Goal: Transaction & Acquisition: Book appointment/travel/reservation

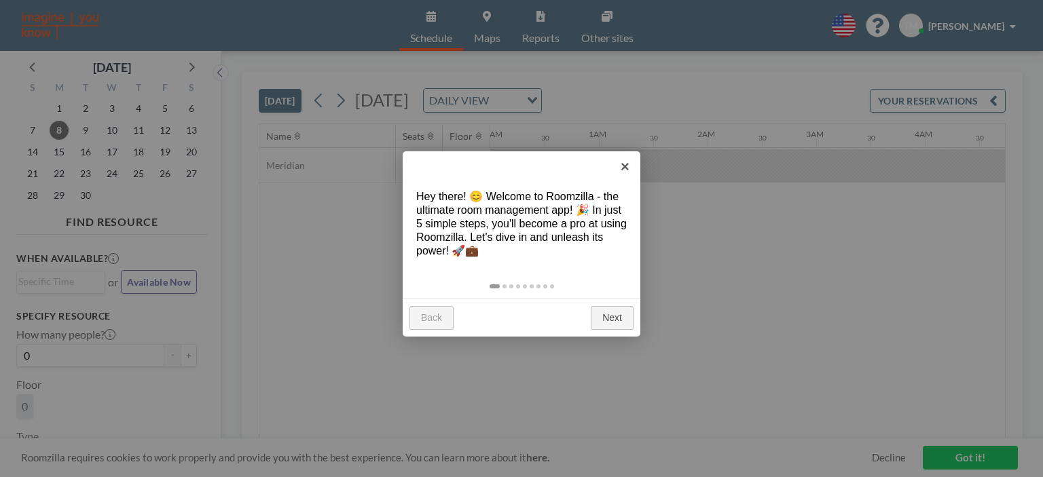
scroll to position [0, 1032]
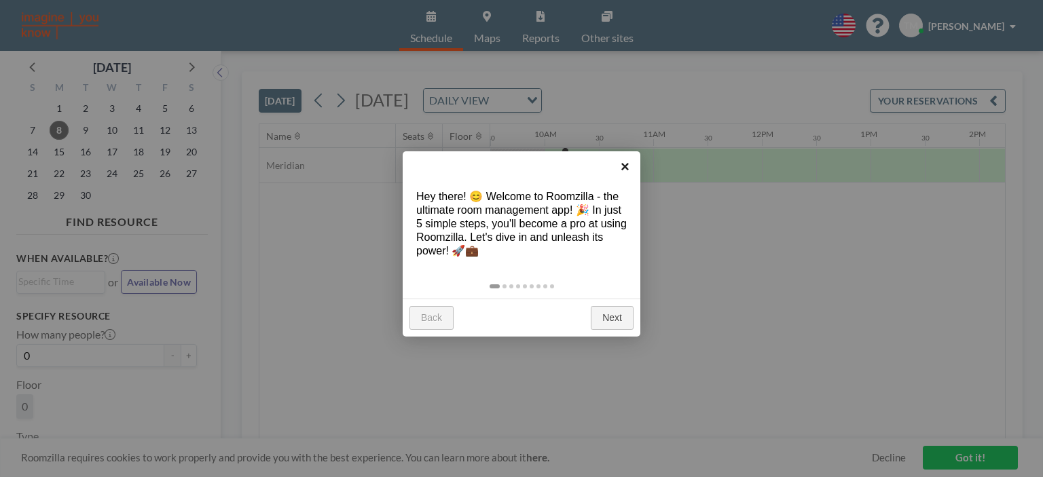
click at [622, 164] on link "×" at bounding box center [625, 166] width 31 height 31
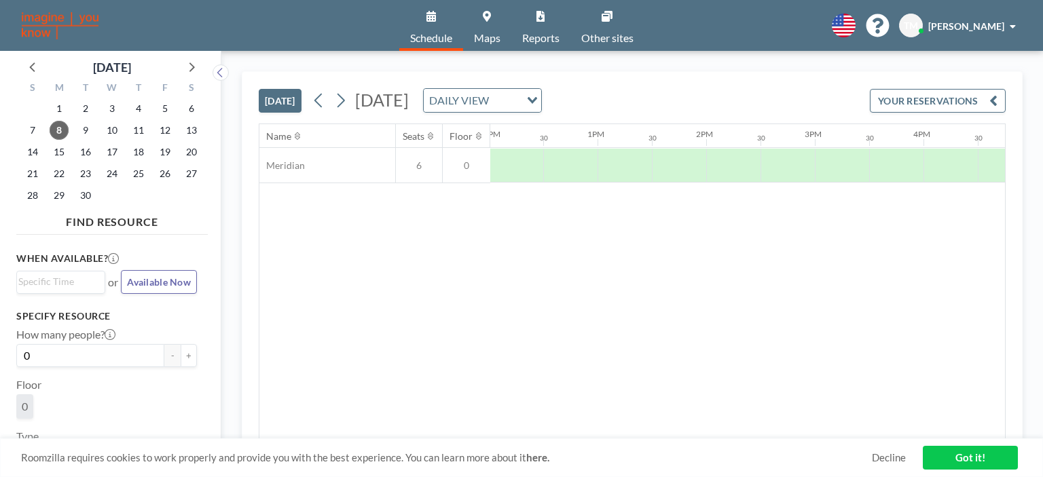
scroll to position [0, 1306]
click at [709, 170] on div at bounding box center [732, 166] width 54 height 34
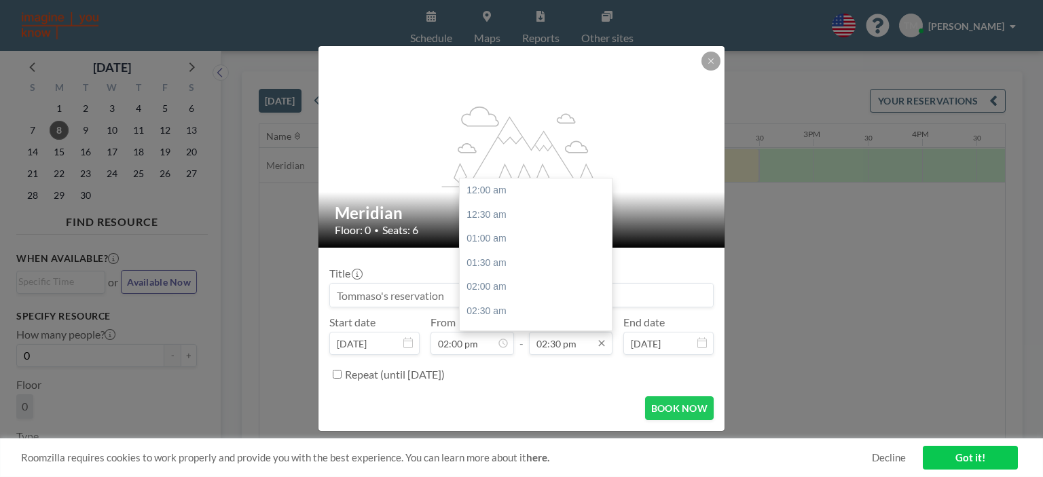
scroll to position [701, 0]
click at [579, 347] on input "02:30 pm" at bounding box center [571, 343] width 84 height 23
click at [519, 219] on div "03:00 pm" at bounding box center [539, 215] width 159 height 24
type input "03:00 pm"
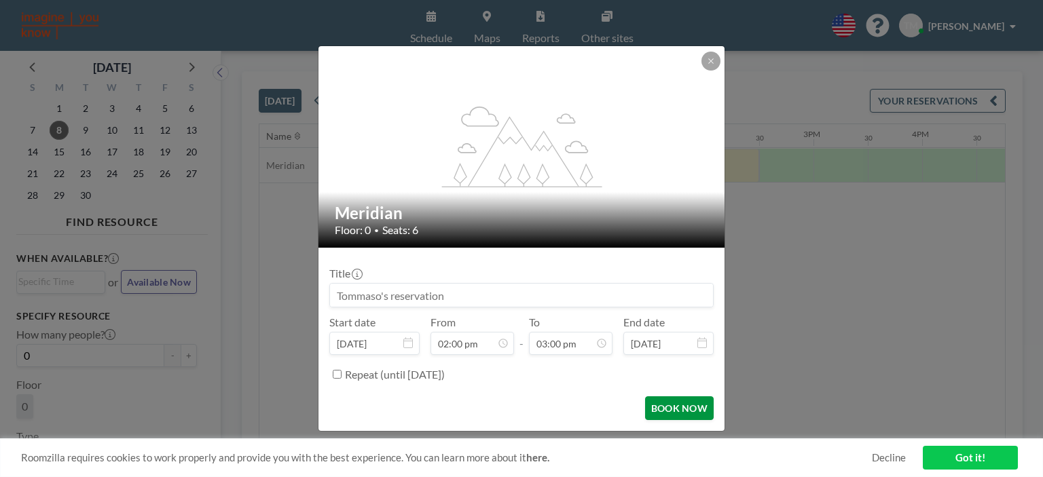
click at [663, 403] on button "BOOK NOW" at bounding box center [679, 408] width 69 height 24
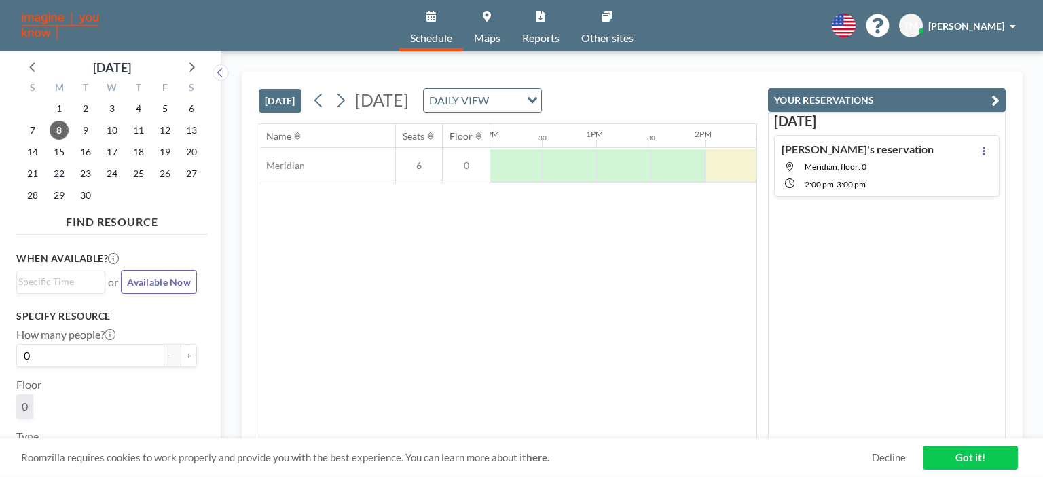
click at [703, 246] on div "Name Seats Floor 12AM 30 1AM 30 2AM 30 3AM 30 4AM 30 5AM 30 6AM 30 7AM 30 8AM 3…" at bounding box center [507, 281] width 497 height 315
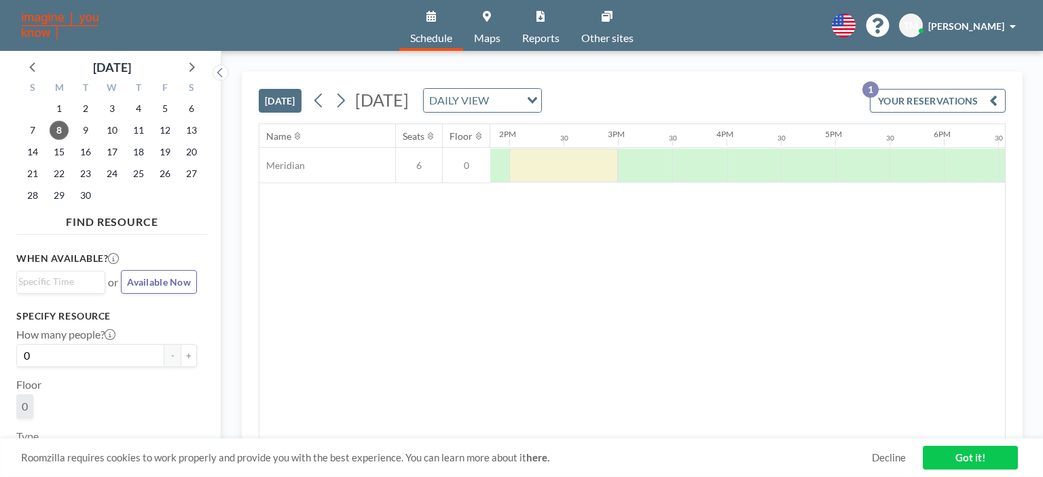
scroll to position [0, 1503]
drag, startPoint x: 703, startPoint y: 246, endPoint x: 758, endPoint y: 157, distance: 104.2
click at [758, 157] on div "Name Seats Floor 12AM 30 1AM 30 2AM 30 3AM 30 4AM 30 5AM 30 6AM 30 7AM 30 8AM 3…" at bounding box center [631, 281] width 745 height 315
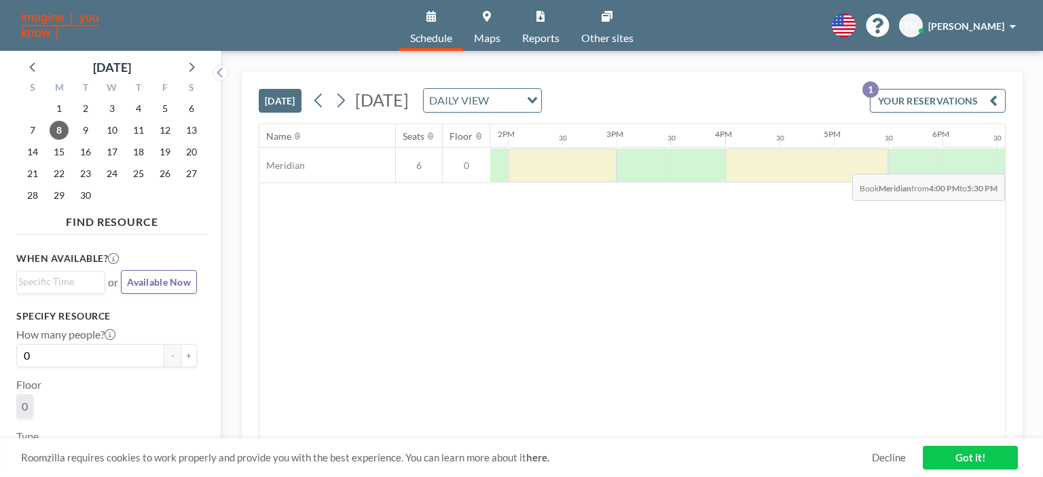
click at [867, 163] on div at bounding box center [806, 166] width 163 height 34
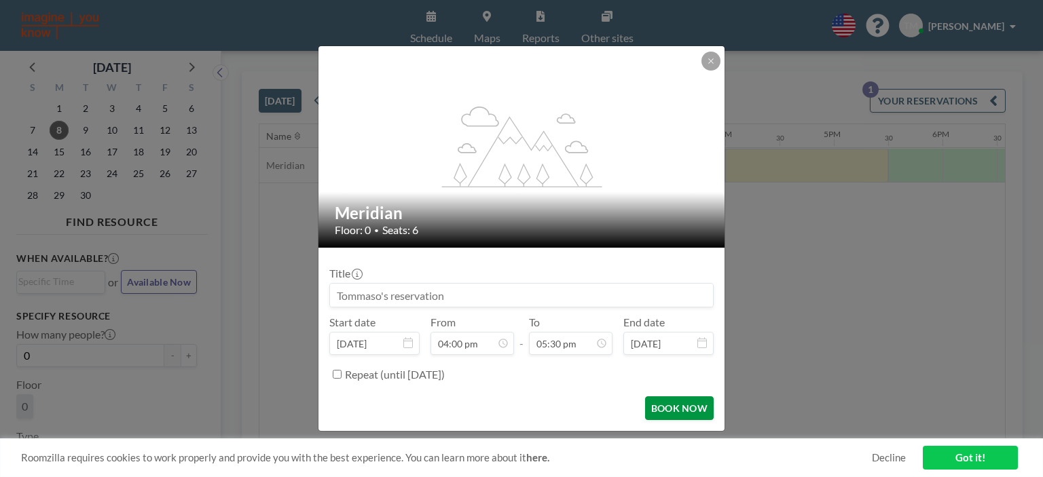
click at [671, 415] on button "BOOK NOW" at bounding box center [679, 408] width 69 height 24
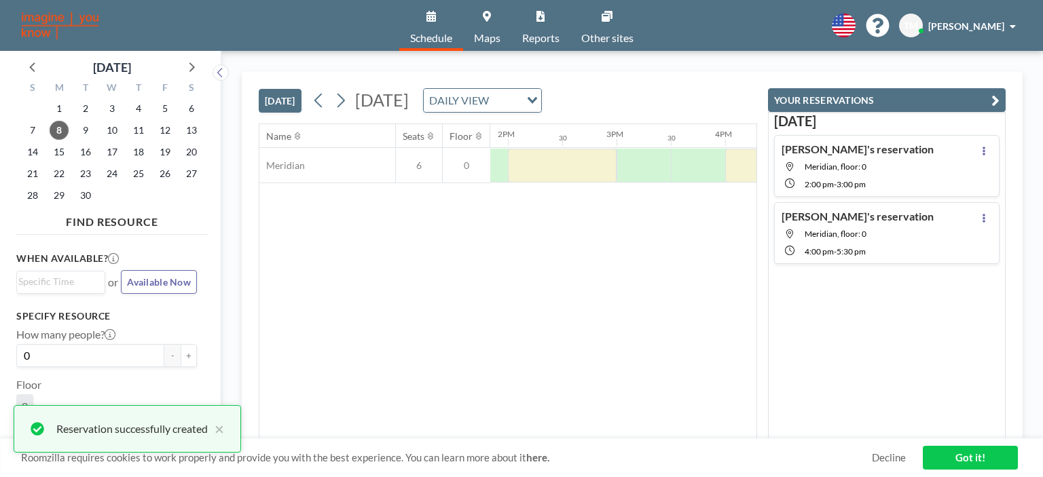
click at [611, 15] on icon at bounding box center [606, 16] width 11 height 11
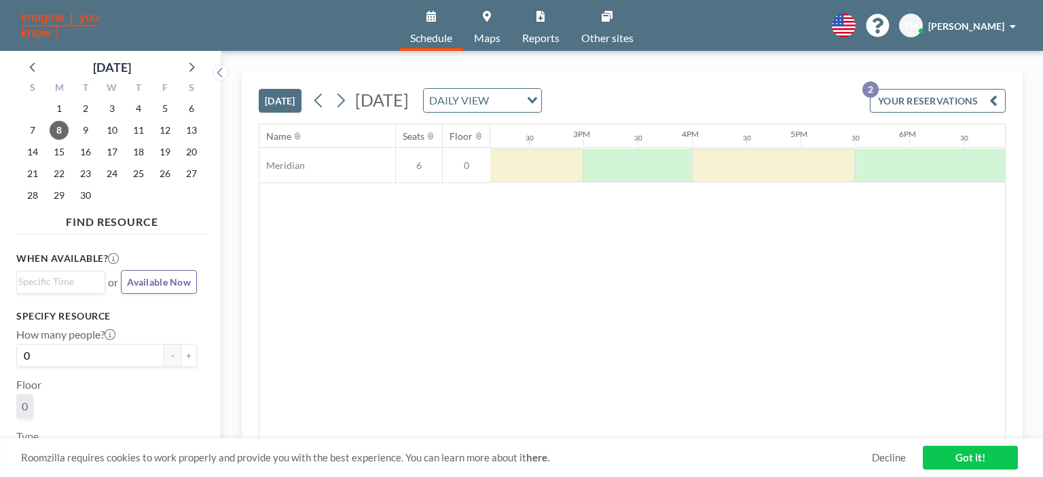
scroll to position [0, 1571]
click at [945, 456] on link "Got it!" at bounding box center [970, 458] width 95 height 24
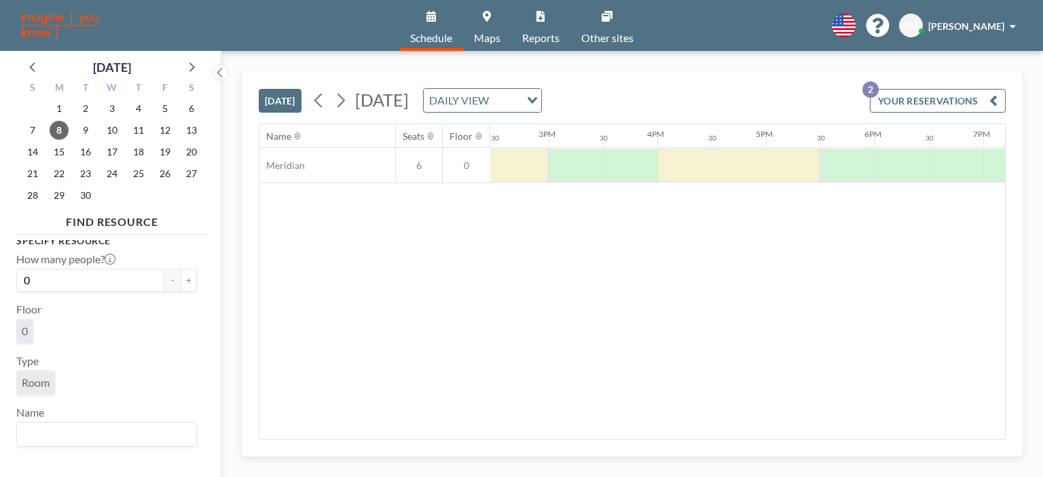
scroll to position [0, 0]
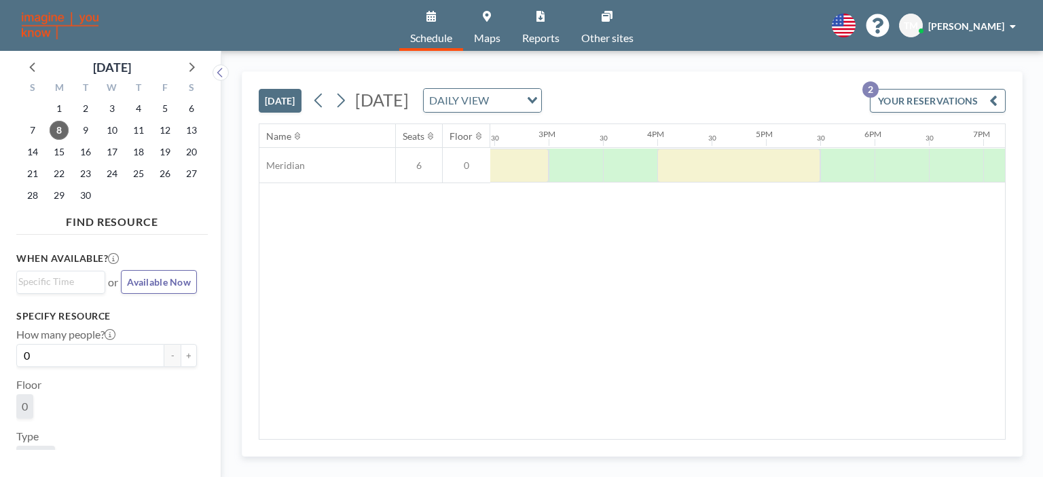
click at [966, 17] on div "TM Tommaso Miori" at bounding box center [960, 26] width 122 height 24
click at [977, 71] on span "Profile" at bounding box center [975, 65] width 29 height 14
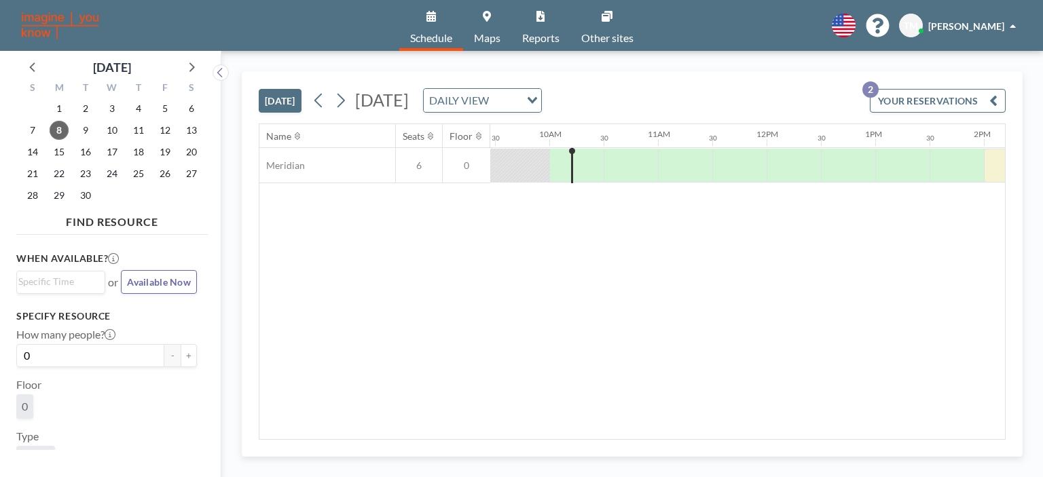
scroll to position [0, 1032]
click at [523, 37] on span "Reports" at bounding box center [540, 38] width 37 height 11
